Goal: Obtain resource: Download file/media

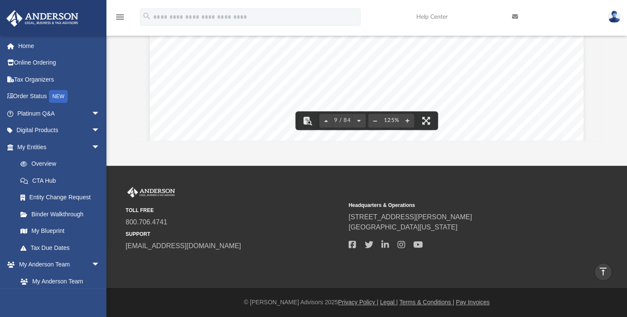
scroll to position [4723, 0]
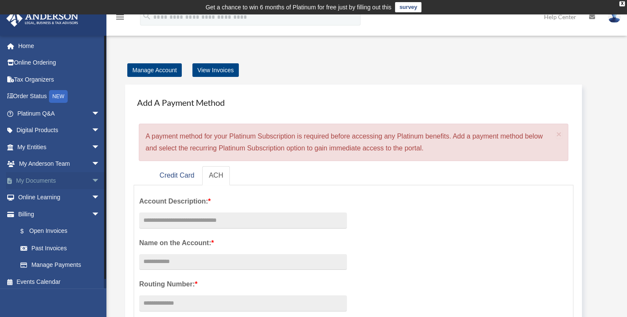
click at [91, 181] on span "arrow_drop_down" at bounding box center [99, 180] width 17 height 17
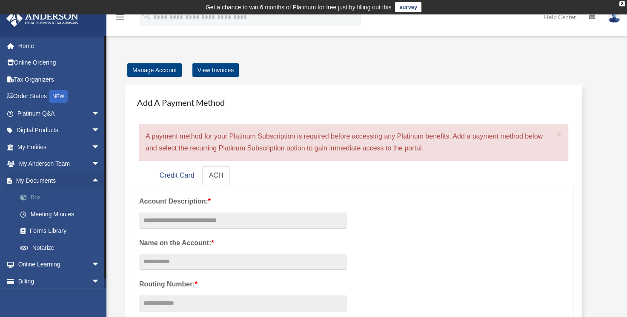
click at [66, 196] on link "Box" at bounding box center [62, 197] width 101 height 17
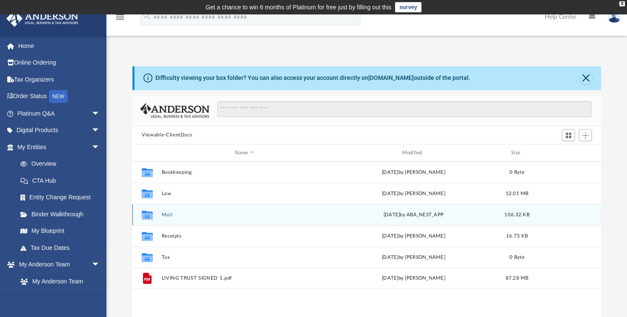
scroll to position [187, 461]
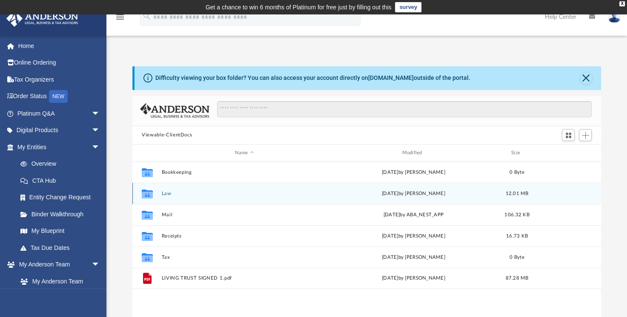
click at [218, 193] on button "Law" at bounding box center [245, 194] width 166 height 6
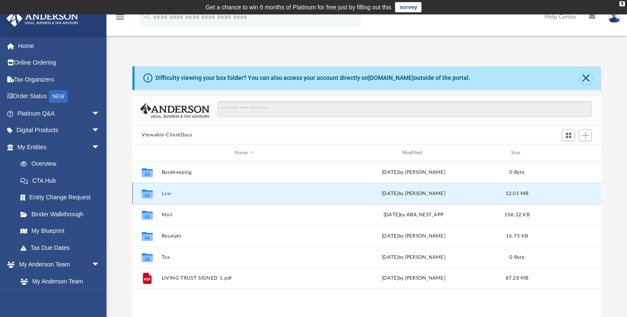
click at [218, 193] on button "Law" at bounding box center [245, 194] width 166 height 6
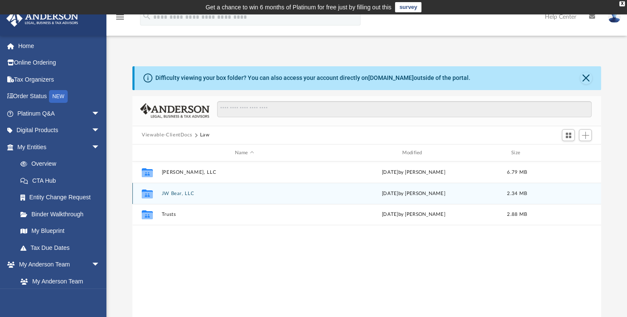
click at [214, 188] on div "Collaborated Folder JW Bear, LLC Sat Feb 15 2025 by Zoe Doyle 2.34 MB" at bounding box center [366, 193] width 468 height 21
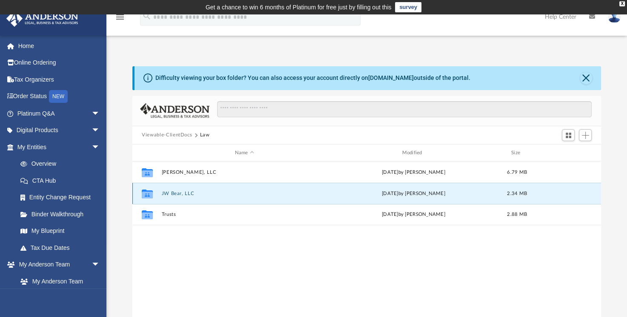
click at [192, 193] on button "JW Bear, LLC" at bounding box center [245, 194] width 166 height 6
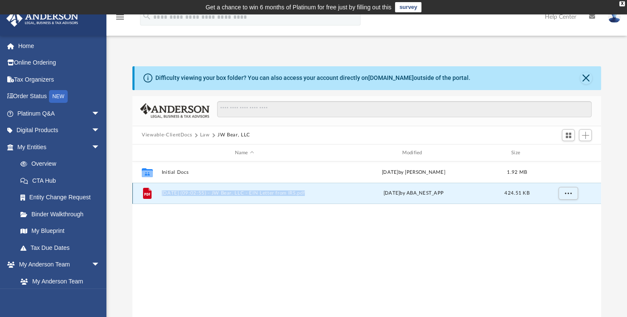
click at [166, 195] on button "2025.01.14 (09:02:55) - JW Bear, LLC - EIN Letter from IRS.pdf" at bounding box center [245, 194] width 166 height 6
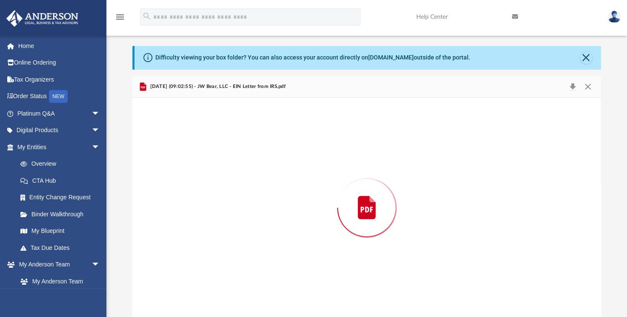
click at [166, 195] on div "Preview" at bounding box center [366, 208] width 468 height 220
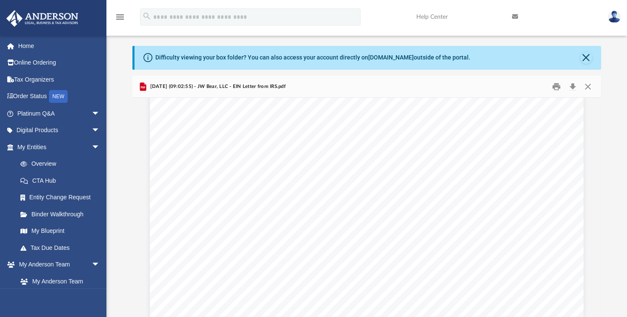
scroll to position [253, 0]
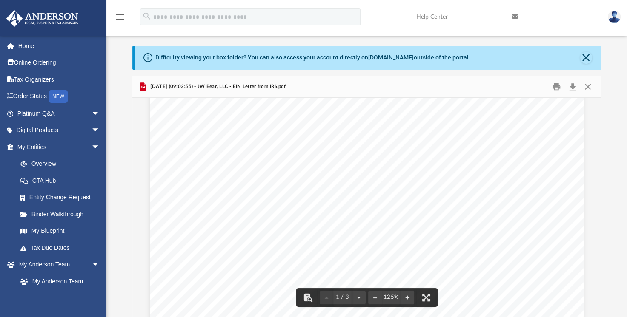
click at [276, 203] on div "Page 1" at bounding box center [367, 133] width 434 height 562
click at [50, 212] on link "Binder Walkthrough" at bounding box center [62, 214] width 101 height 17
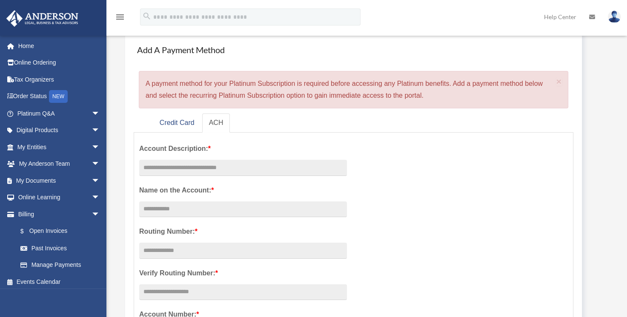
scroll to position [40, 0]
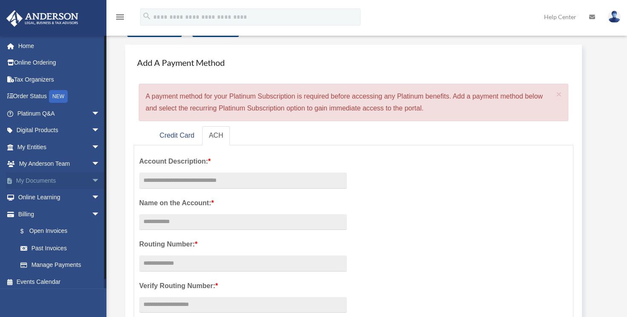
click at [91, 178] on span "arrow_drop_down" at bounding box center [99, 180] width 17 height 17
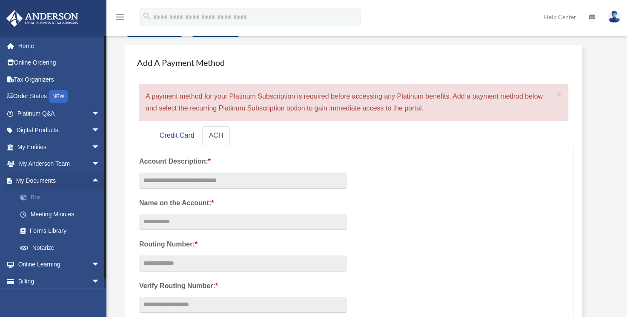
click at [71, 197] on link "Box" at bounding box center [62, 197] width 101 height 17
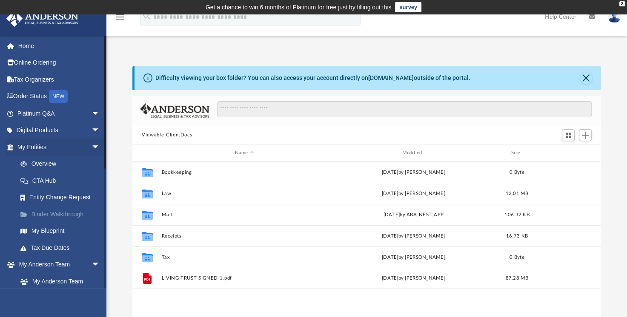
scroll to position [187, 461]
click at [58, 210] on link "Binder Walkthrough" at bounding box center [62, 214] width 101 height 17
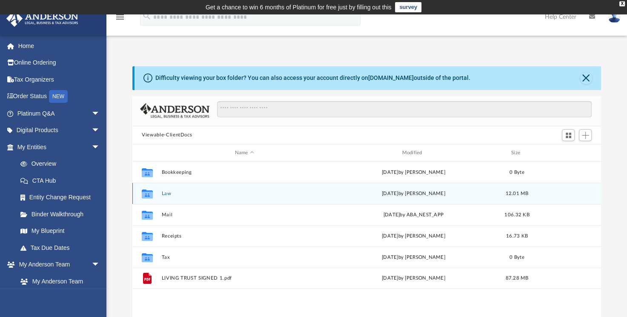
click at [252, 199] on div "Collaborated Folder Law [DATE] by [PERSON_NAME] 12.01 MB" at bounding box center [366, 193] width 468 height 21
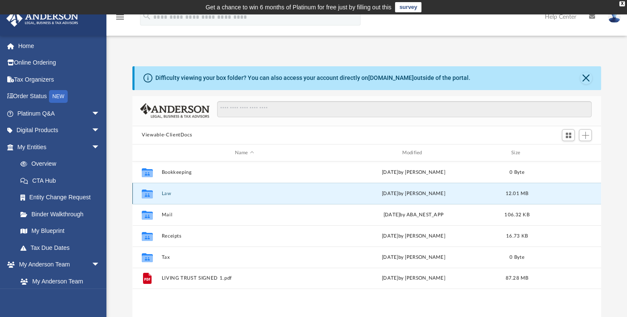
click at [252, 199] on div "Collaborated Folder Law [DATE] by [PERSON_NAME] 12.01 MB" at bounding box center [366, 193] width 468 height 21
click at [167, 195] on button "Law" at bounding box center [245, 194] width 166 height 6
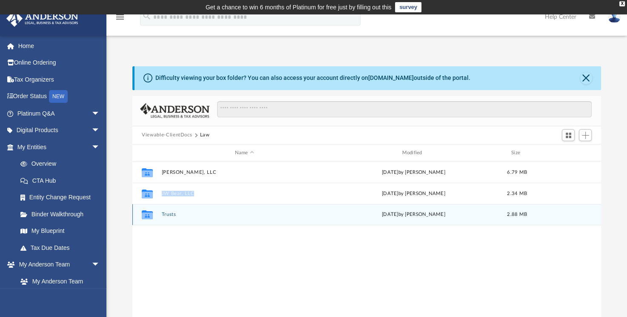
click at [175, 212] on button "Trusts" at bounding box center [245, 215] width 166 height 6
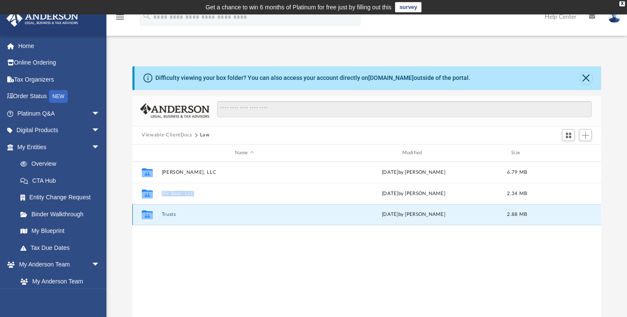
click at [175, 212] on button "Trusts" at bounding box center [245, 215] width 166 height 6
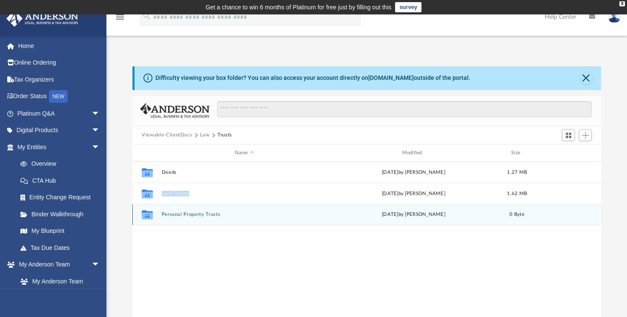
click at [178, 214] on button "Personal Property Trusts" at bounding box center [245, 215] width 166 height 6
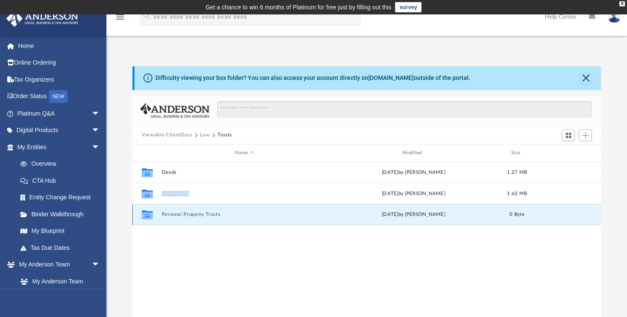
click at [178, 214] on button "Personal Property Trusts" at bounding box center [245, 215] width 166 height 6
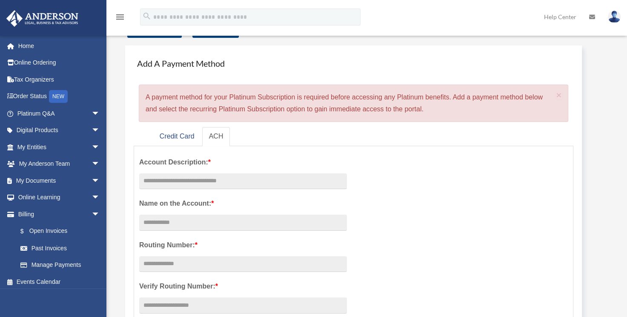
scroll to position [40, 0]
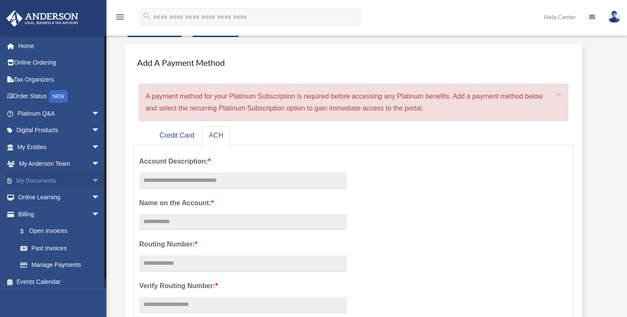
click at [91, 180] on span "arrow_drop_down" at bounding box center [99, 180] width 17 height 17
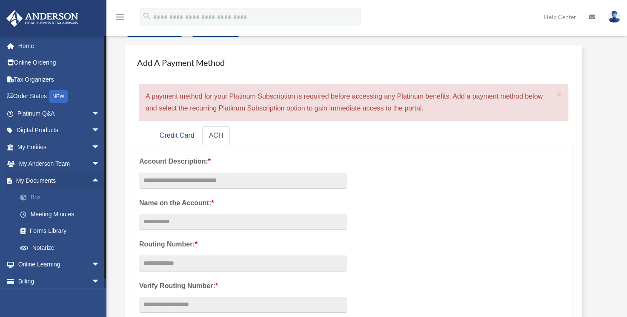
click at [54, 197] on link "Box" at bounding box center [62, 197] width 101 height 17
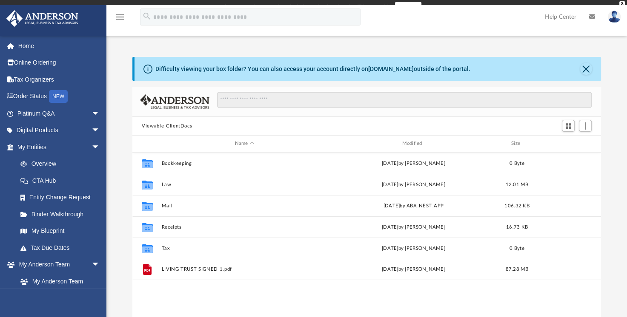
scroll to position [187, 461]
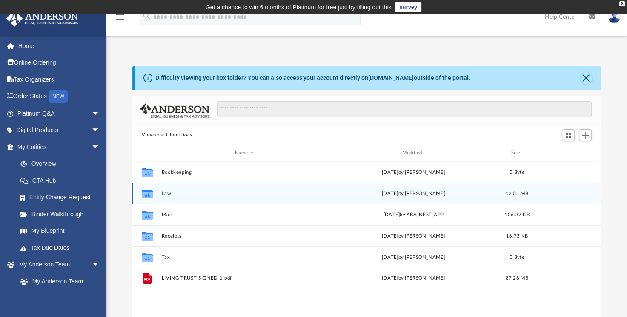
click at [167, 196] on button "Law" at bounding box center [245, 194] width 166 height 6
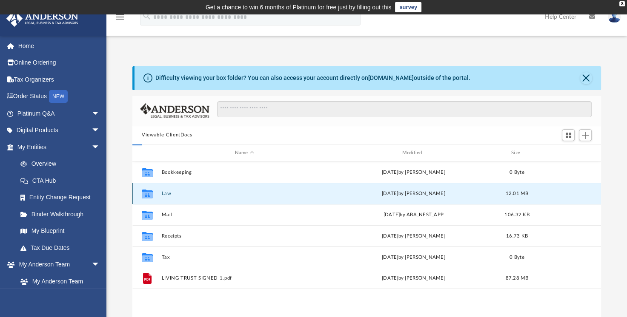
click at [167, 196] on button "Law" at bounding box center [245, 194] width 166 height 6
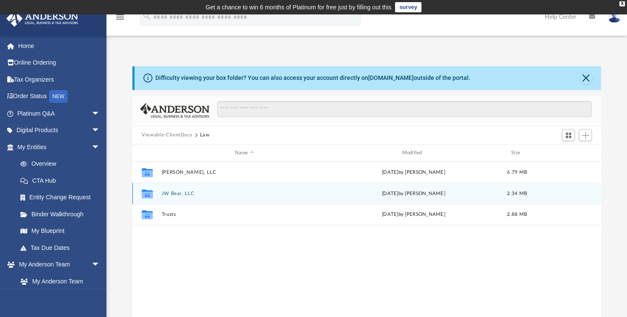
click at [167, 196] on button "JW Bear, LLC" at bounding box center [245, 194] width 166 height 6
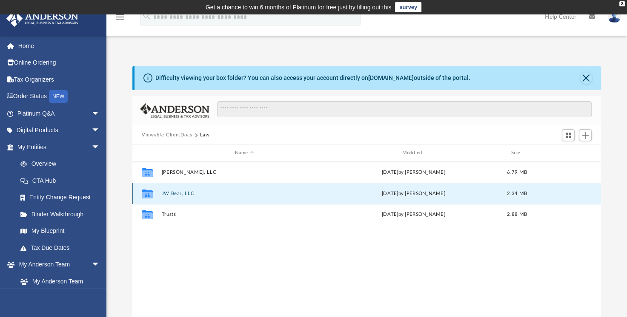
click at [167, 196] on button "JW Bear, LLC" at bounding box center [245, 194] width 166 height 6
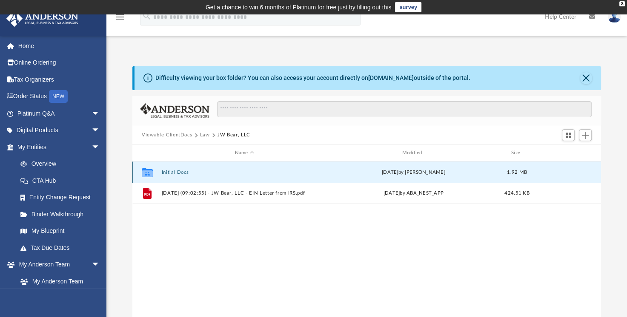
click at [181, 171] on button "Initial Docs" at bounding box center [245, 173] width 166 height 6
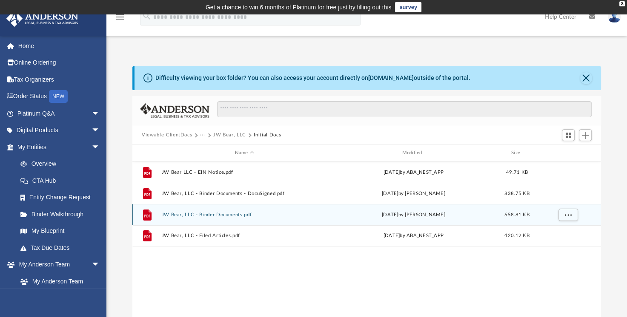
click at [226, 210] on div "File JW Bear, LLC - Binder Documents.pdf [DATE] by [PERSON_NAME] 658.81 KB" at bounding box center [366, 214] width 468 height 21
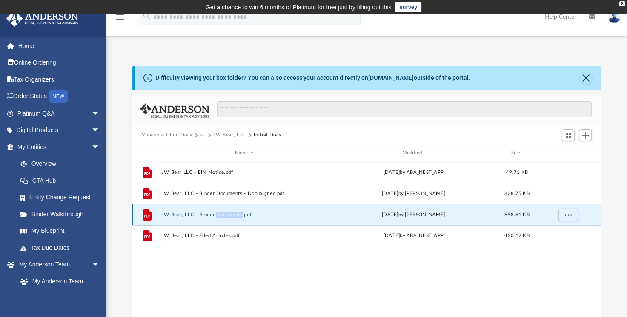
click at [226, 210] on div "File JW Bear, LLC - Binder Documents.pdf [DATE] by [PERSON_NAME] 658.81 KB" at bounding box center [366, 214] width 468 height 21
drag, startPoint x: 226, startPoint y: 210, endPoint x: 190, endPoint y: 212, distance: 36.3
click at [190, 212] on button "JW Bear, LLC - Binder Documents.pdf" at bounding box center [245, 215] width 166 height 6
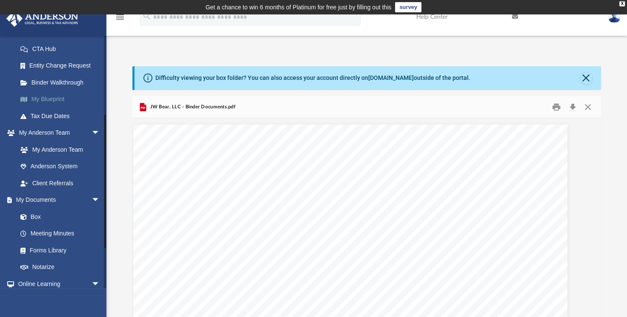
scroll to position [146, 0]
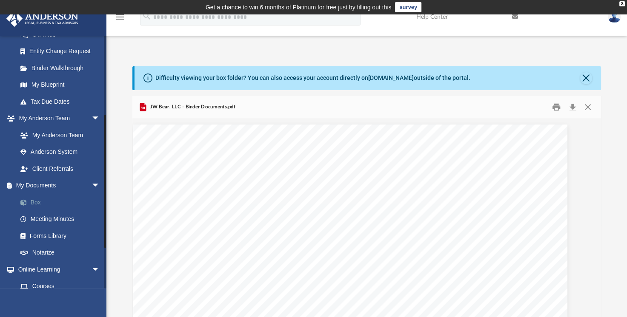
click at [51, 200] on link "Box" at bounding box center [62, 202] width 101 height 17
click at [37, 202] on link "Box" at bounding box center [62, 202] width 101 height 17
click at [53, 201] on link "Box" at bounding box center [62, 202] width 101 height 17
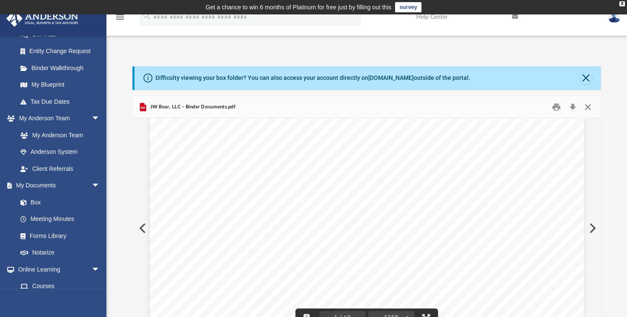
click at [586, 110] on button "Close" at bounding box center [587, 106] width 15 height 13
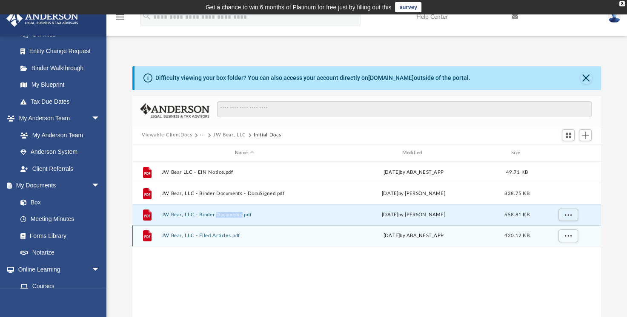
click at [233, 237] on button "JW Bear, LLC - Filed Articles.pdf" at bounding box center [245, 237] width 166 height 6
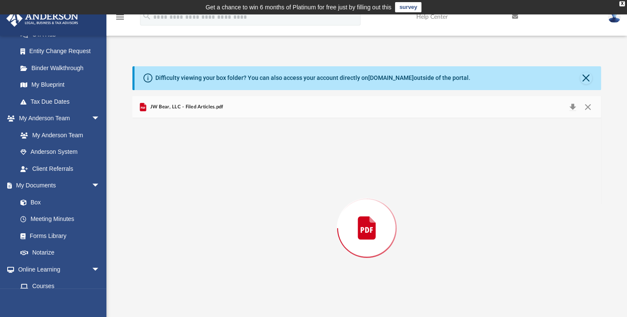
scroll to position [20, 0]
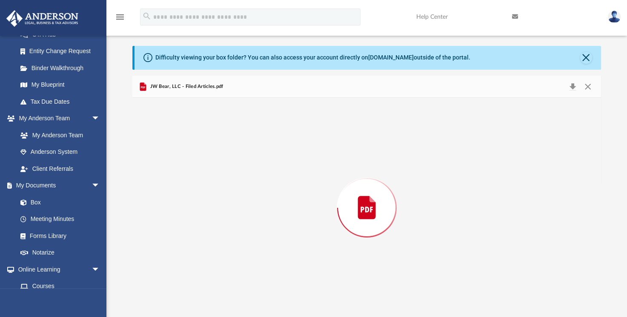
click at [233, 237] on div "Preview" at bounding box center [366, 208] width 468 height 220
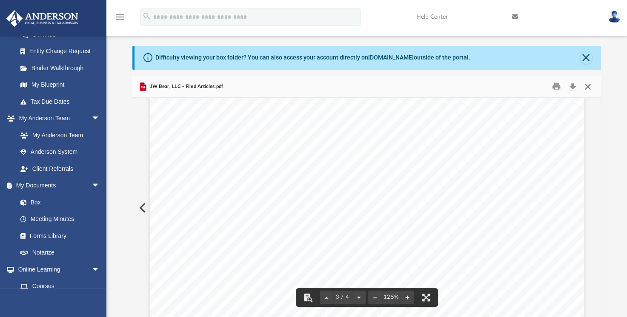
click at [588, 83] on button "Close" at bounding box center [587, 86] width 15 height 13
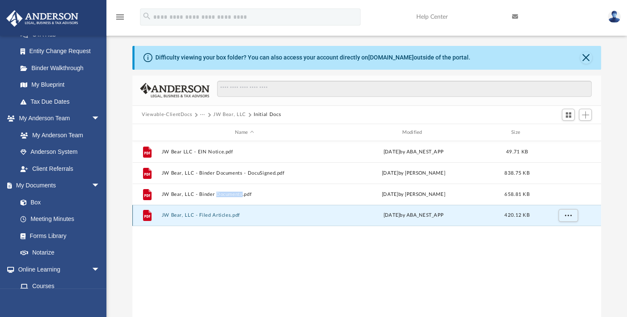
click at [235, 214] on button "JW Bear, LLC - Filed Articles.pdf" at bounding box center [245, 216] width 166 height 6
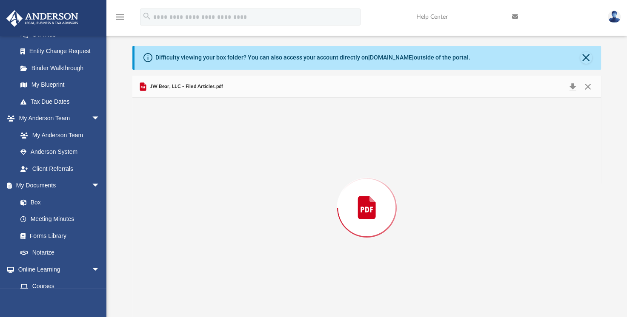
click at [235, 214] on div "Preview" at bounding box center [366, 208] width 468 height 220
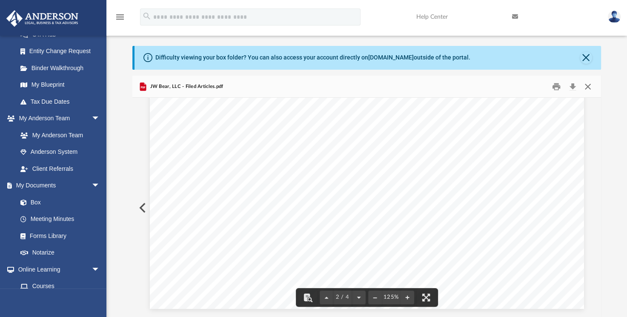
click at [585, 87] on button "Close" at bounding box center [587, 86] width 15 height 13
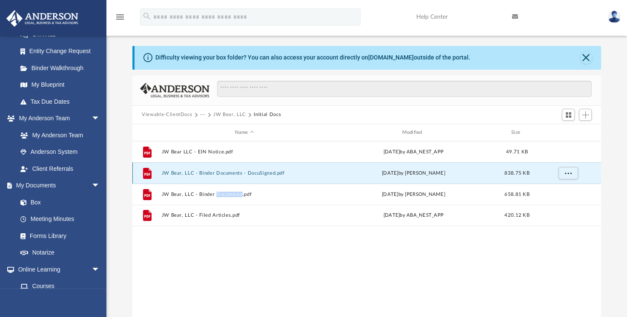
click at [243, 173] on button "JW Bear, LLC - Binder Documents - DocuSigned.pdf" at bounding box center [245, 174] width 166 height 6
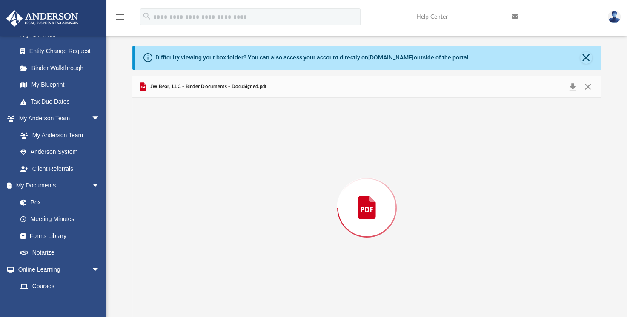
click at [243, 173] on div "Preview" at bounding box center [366, 208] width 468 height 220
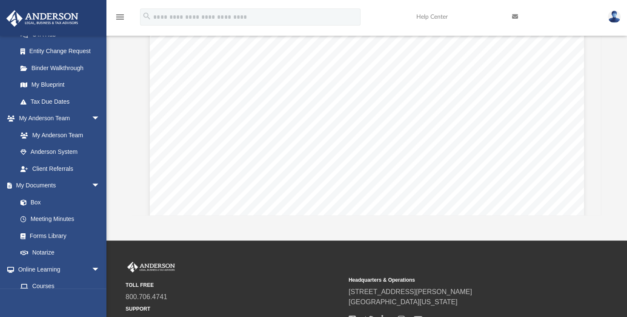
scroll to position [37608, 0]
